Goal: Information Seeking & Learning: Learn about a topic

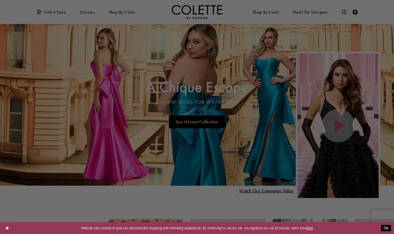
click at [312, 12] on div at bounding box center [199, 118] width 398 height 237
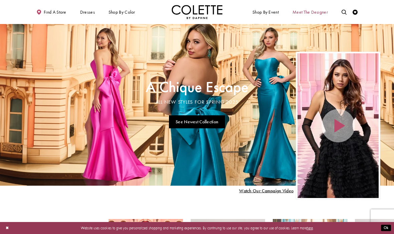
click at [311, 12] on span "Meet the designer" at bounding box center [309, 12] width 35 height 5
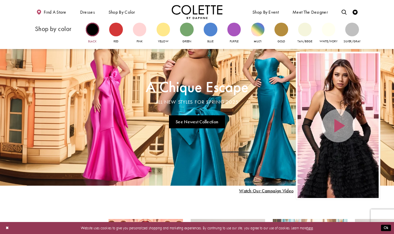
click at [87, 37] on link "Black" at bounding box center [92, 33] width 13 height 21
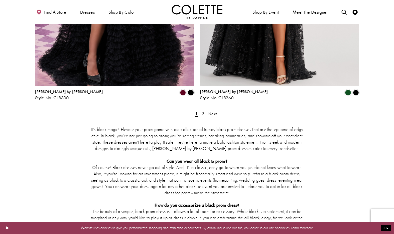
scroll to position [942, 0]
click at [207, 116] on div "It’s black magic! Elevate your prom game with our collection of trendy black pr…" at bounding box center [197, 221] width 324 height 211
click at [205, 110] on link "2" at bounding box center [202, 113] width 5 height 7
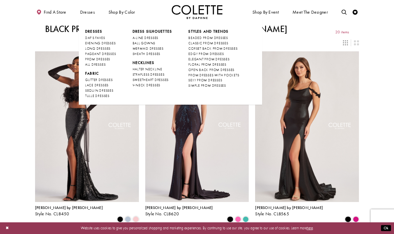
click at [90, 34] on span "Dresses" at bounding box center [93, 31] width 17 height 5
click at [93, 38] on span "DAF'S FAVES" at bounding box center [95, 38] width 20 height 4
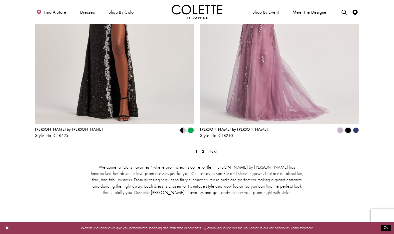
scroll to position [949, 0]
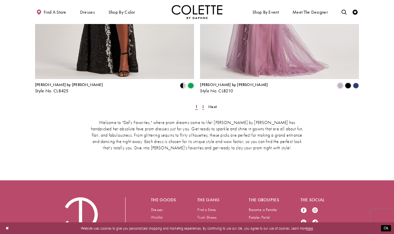
click at [203, 104] on span "2" at bounding box center [203, 106] width 2 height 5
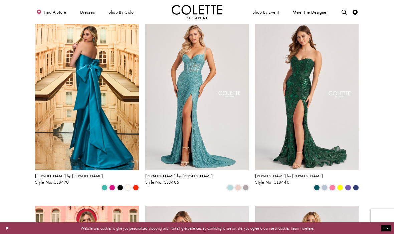
scroll to position [31, 0]
